Goal: Information Seeking & Learning: Check status

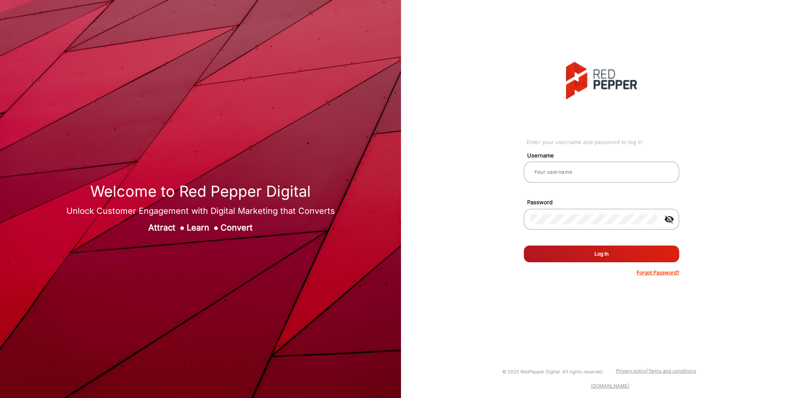
type input "TestHabanero"
click at [582, 256] on button "Log In" at bounding box center [601, 254] width 155 height 17
type input "TestHabanero"
click at [583, 255] on button "Log In" at bounding box center [601, 254] width 155 height 17
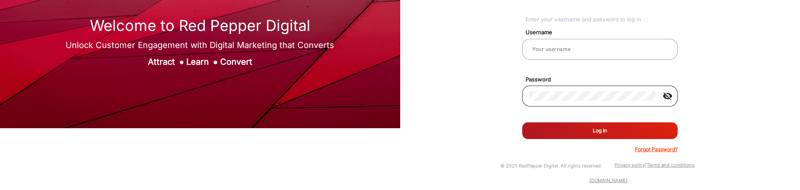
scroll to position [64, 0]
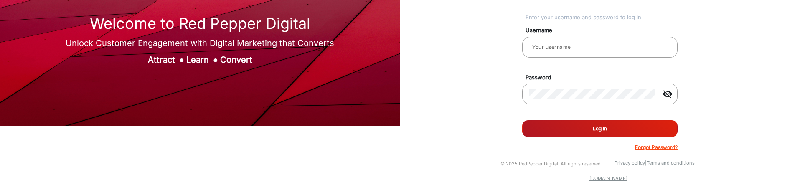
type input "TestHabanero"
click at [597, 130] on button "Log In" at bounding box center [599, 128] width 155 height 17
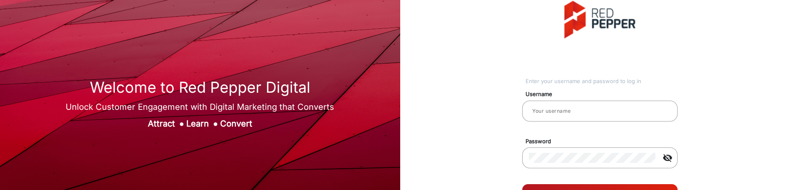
scroll to position [42, 0]
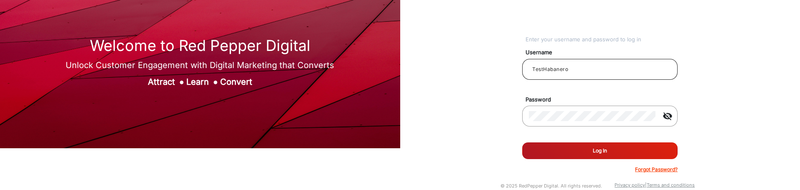
click at [581, 70] on input "TestHabanero" at bounding box center [600, 69] width 142 height 10
type input "aravind kumar prod"
click at [601, 153] on button "Log In" at bounding box center [599, 151] width 155 height 17
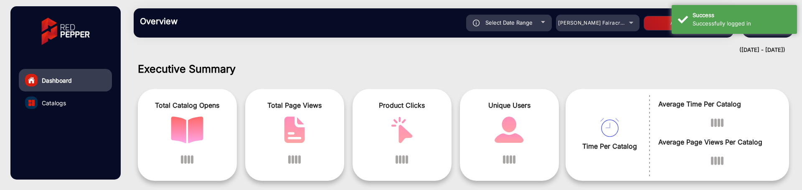
scroll to position [6, 0]
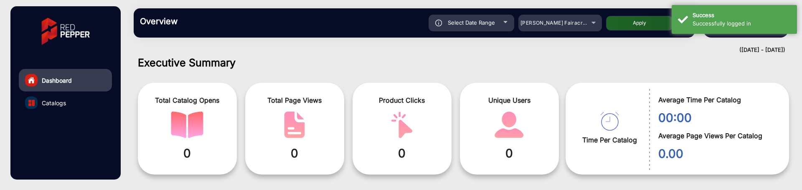
click at [504, 26] on div "Select Date Range" at bounding box center [472, 23] width 86 height 17
type input "9/10/2025"
type input "9/16/2025"
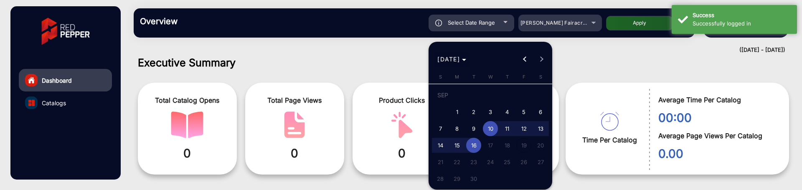
click at [460, 62] on span "SEP 2025" at bounding box center [449, 59] width 23 height 7
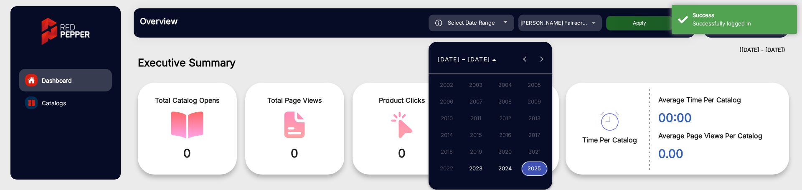
click at [532, 166] on span "2025" at bounding box center [535, 168] width 26 height 15
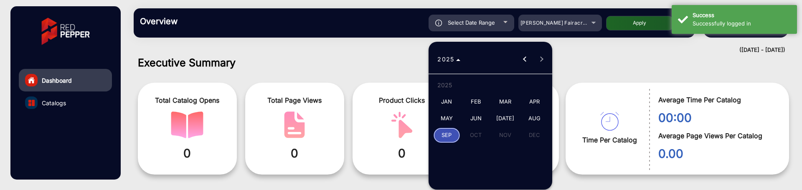
click at [507, 120] on span "JUL" at bounding box center [505, 118] width 26 height 15
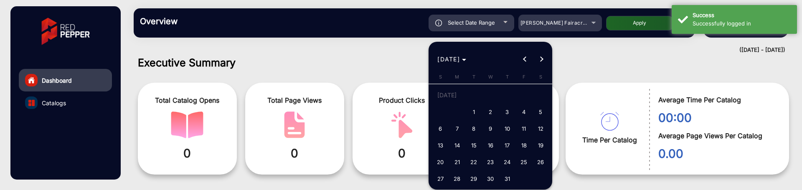
click at [507, 177] on span "31" at bounding box center [507, 178] width 15 height 15
type input "7/31/2025"
click at [543, 56] on span "Next month" at bounding box center [542, 59] width 17 height 17
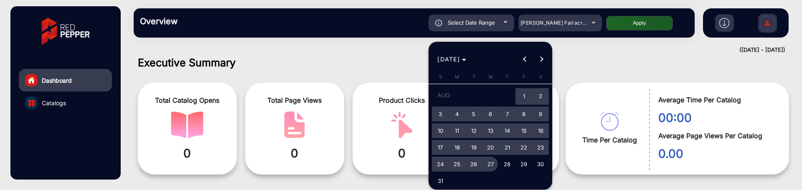
click at [493, 165] on span "27" at bounding box center [490, 164] width 15 height 15
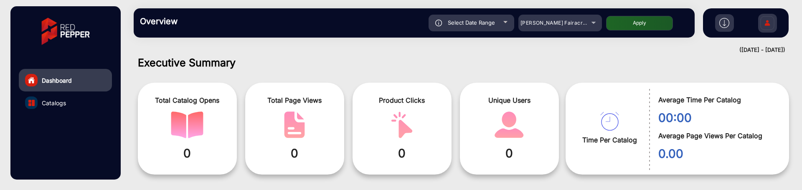
type input "8/27/2025"
click at [648, 24] on button "Apply" at bounding box center [639, 23] width 67 height 15
type input "7/31/2025"
type input "8/27/2025"
click at [568, 25] on span "Adams Fairacre Farms" at bounding box center [562, 23] width 83 height 6
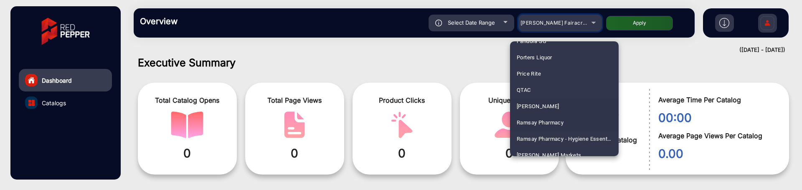
scroll to position [2010, 0]
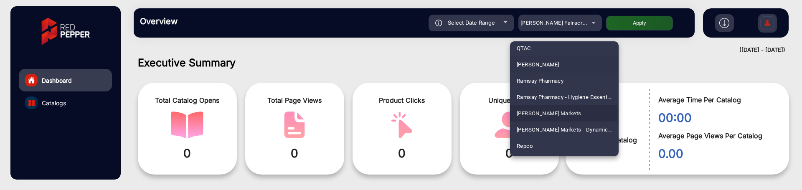
click at [551, 112] on span "Redner's Markets" at bounding box center [549, 113] width 65 height 16
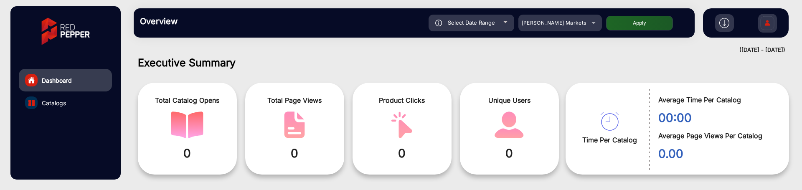
click at [640, 22] on button "Apply" at bounding box center [639, 23] width 67 height 15
type input "7/31/2025"
type input "8/27/2025"
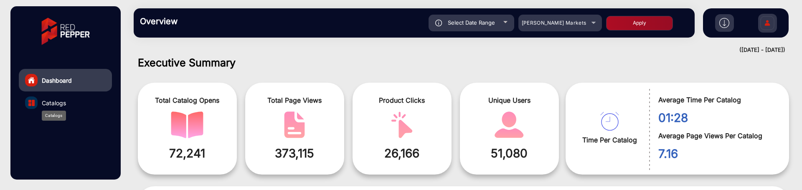
click at [52, 106] on span "Catalogs" at bounding box center [54, 103] width 24 height 9
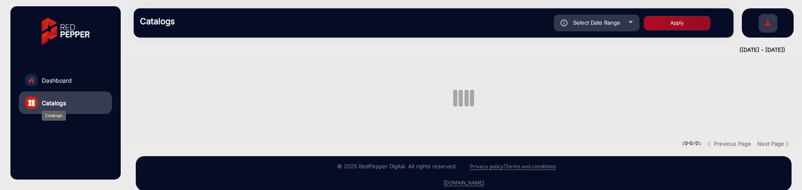
click at [59, 102] on span "Catalogs" at bounding box center [54, 103] width 24 height 9
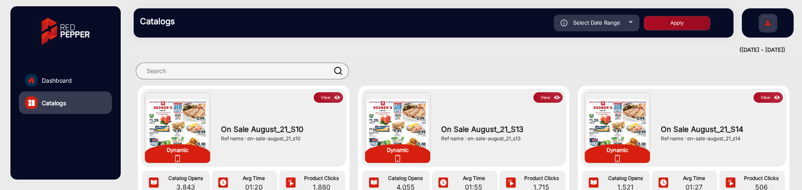
click at [322, 97] on button "View" at bounding box center [328, 97] width 29 height 10
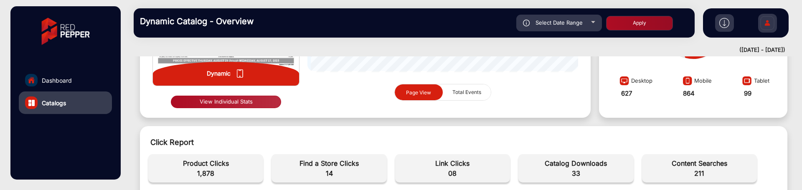
scroll to position [209, 0]
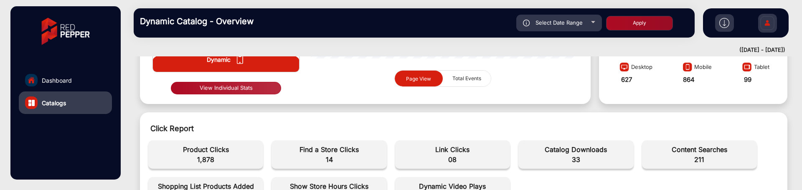
click at [257, 89] on button "View Individual Stats" at bounding box center [226, 88] width 110 height 13
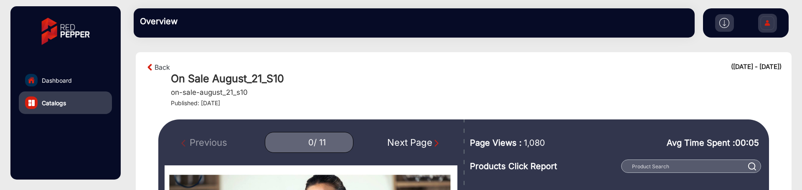
click at [418, 141] on div "Next Page" at bounding box center [413, 143] width 53 height 14
type input "1"
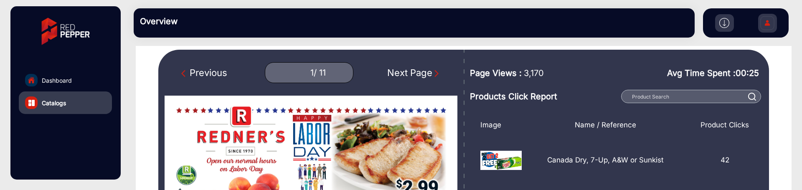
scroll to position [84, 0]
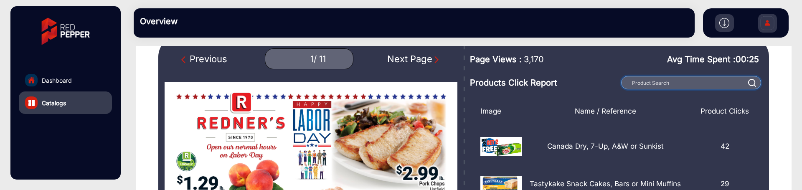
click at [656, 84] on input "text" at bounding box center [692, 82] width 140 height 13
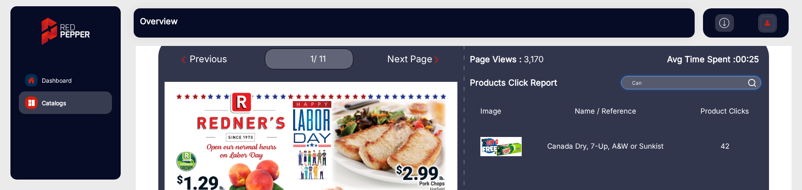
type input "Can"
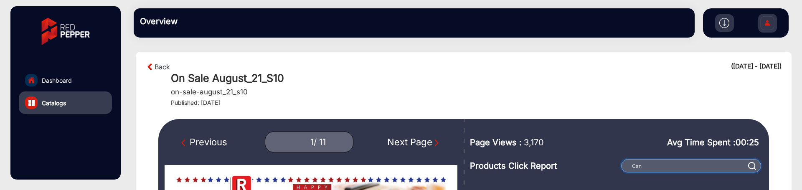
scroll to position [0, 0]
click at [169, 68] on link "Back" at bounding box center [162, 67] width 15 height 10
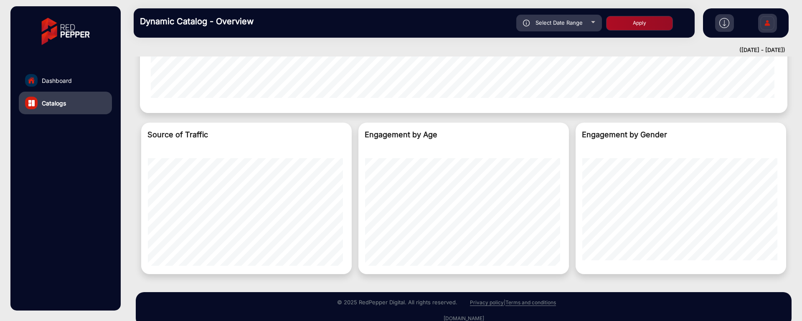
scroll to position [683, 0]
